Goal: Information Seeking & Learning: Learn about a topic

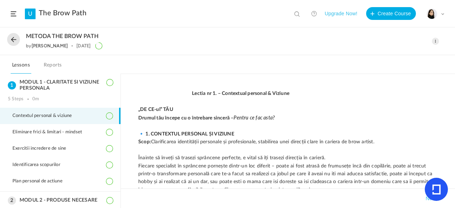
click at [87, 116] on li "Contextul personal & viziune" at bounding box center [60, 116] width 120 height 16
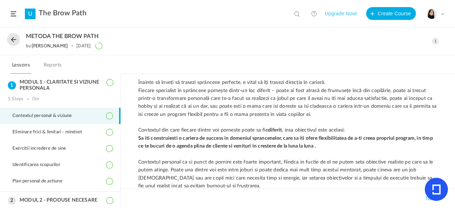
scroll to position [49, 0]
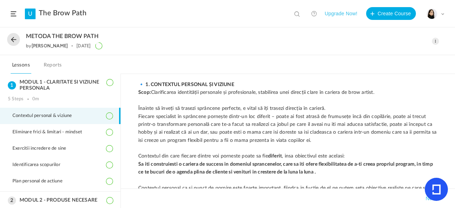
click at [435, 186] on icon at bounding box center [436, 189] width 9 height 10
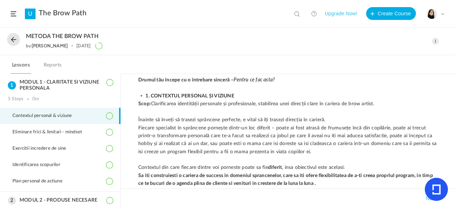
scroll to position [28, 0]
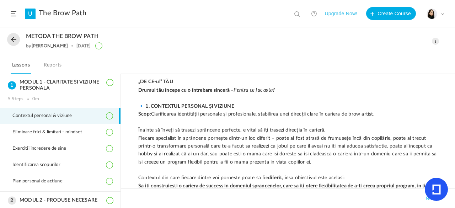
click at [56, 66] on link "Reports" at bounding box center [52, 67] width 21 height 14
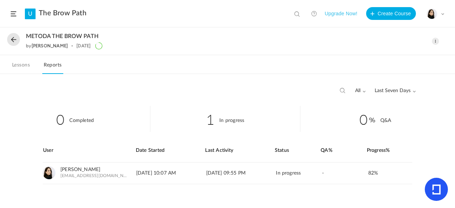
click at [23, 66] on link "Lessons" at bounding box center [21, 67] width 21 height 14
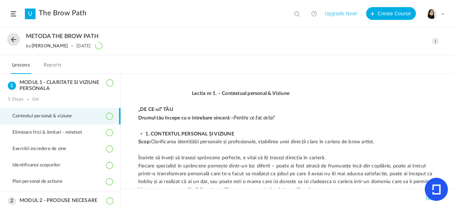
click at [14, 42] on button at bounding box center [13, 39] width 13 height 13
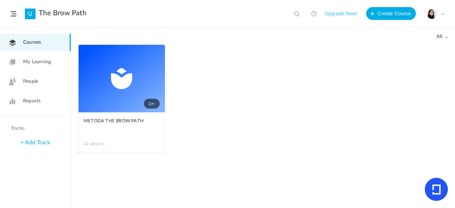
click at [109, 101] on link "0m" at bounding box center [122, 79] width 86 height 68
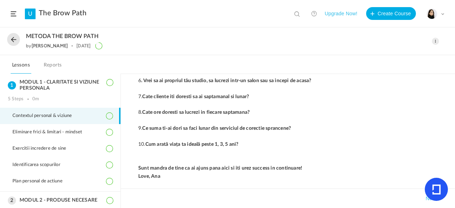
scroll to position [424, 0]
